Goal: Transaction & Acquisition: Purchase product/service

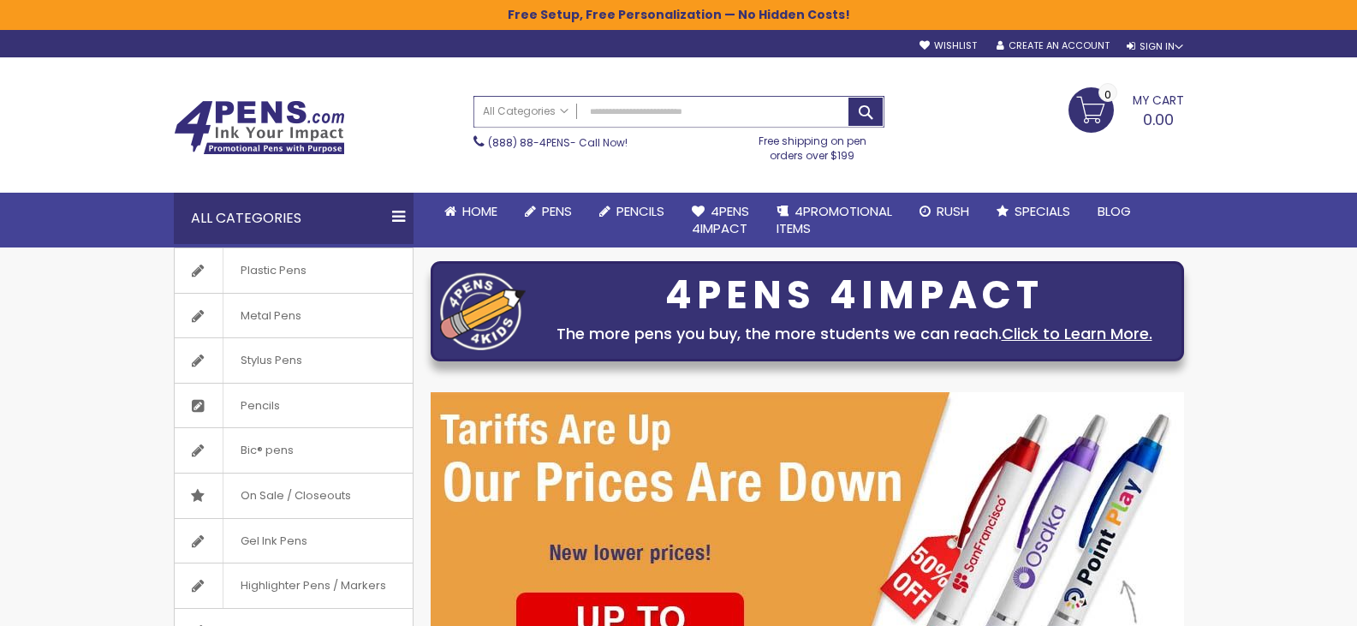
click at [618, 110] on input "Search" at bounding box center [678, 112] width 409 height 30
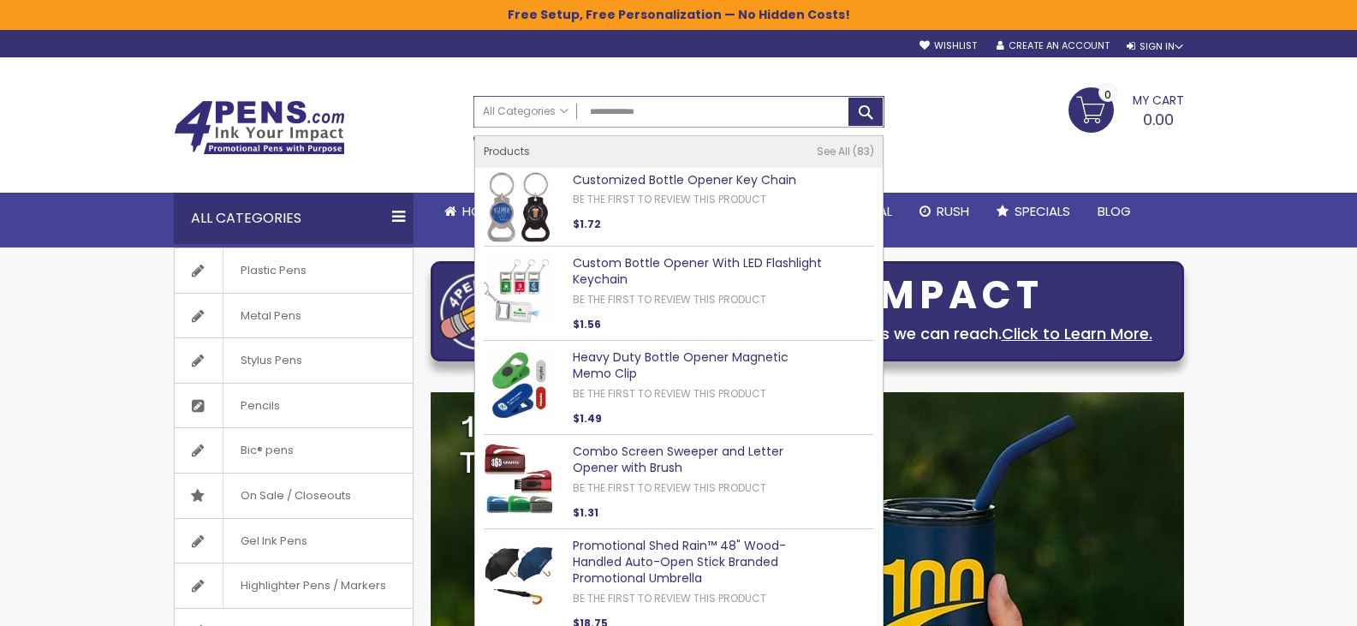
type input "**********"
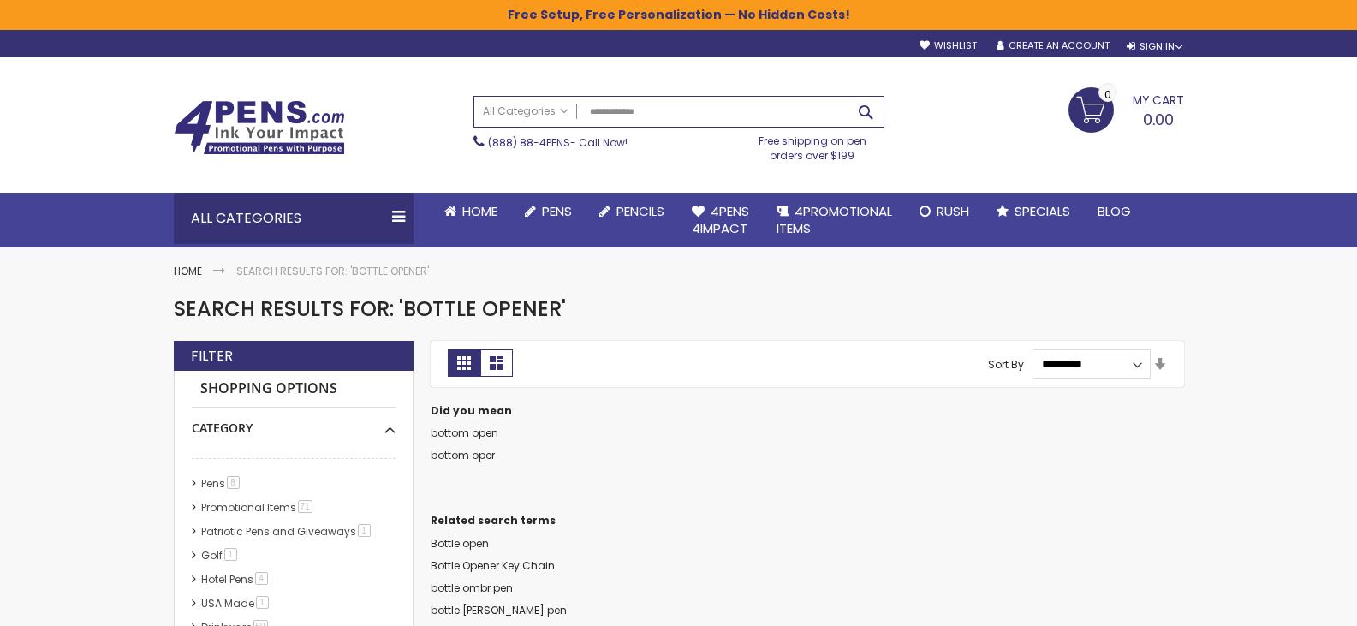
click at [870, 109] on button "Search" at bounding box center [865, 112] width 34 height 28
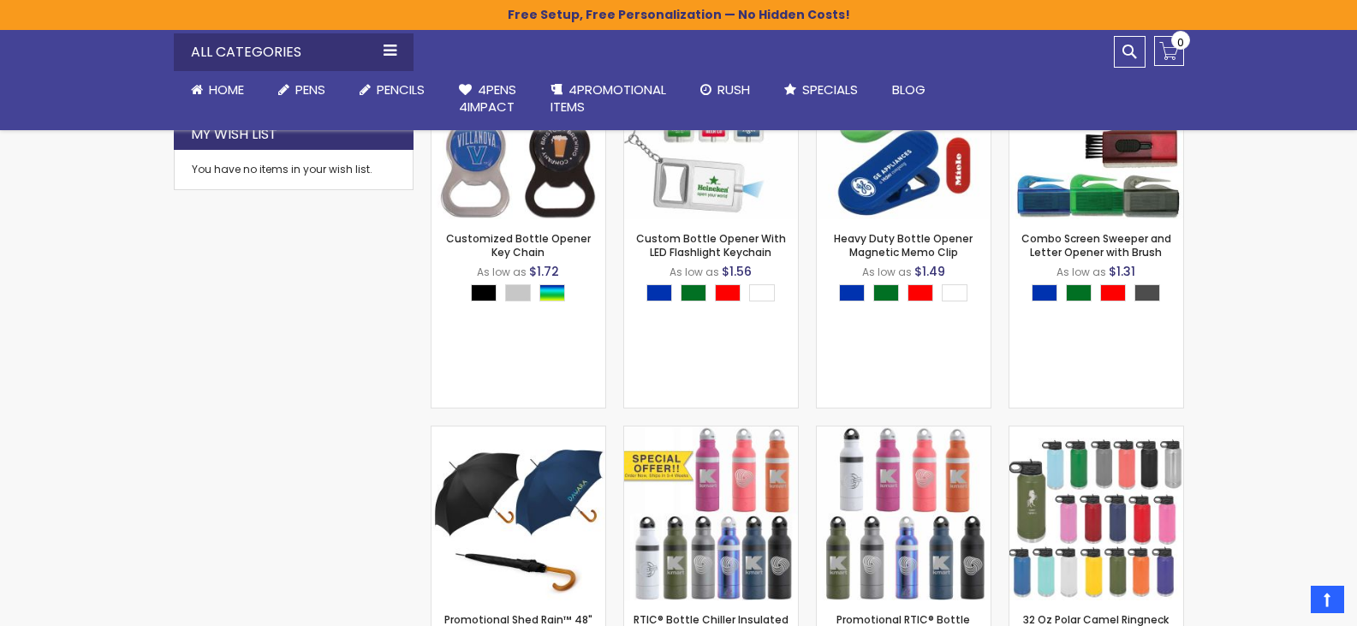
scroll to position [342, 0]
